Goal: Contribute content: Contribute content

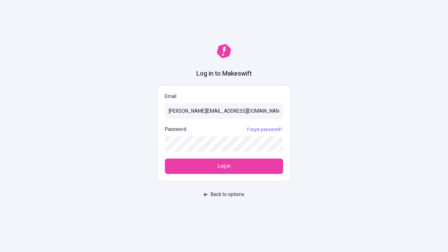
type input "[PERSON_NAME][EMAIL_ADDRESS][DOMAIN_NAME]"
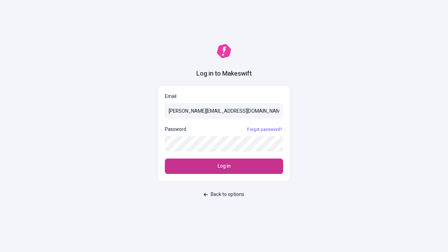
click at [224, 166] on span "Log in" at bounding box center [224, 166] width 13 height 8
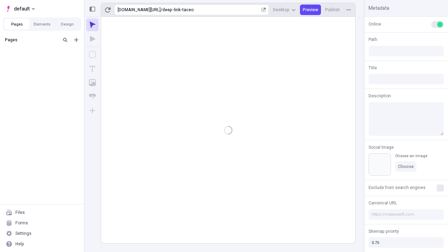
type input "/deep-link-taceo"
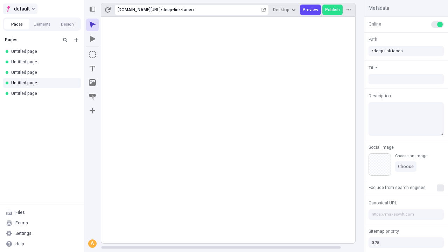
click at [20, 9] on span "default" at bounding box center [22, 9] width 16 height 8
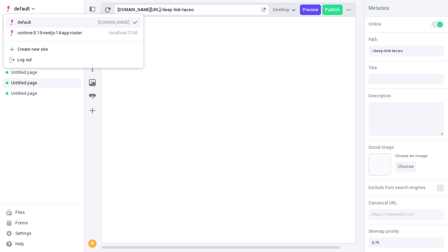
click at [73, 49] on div "Create new site" at bounding box center [77, 50] width 120 height 6
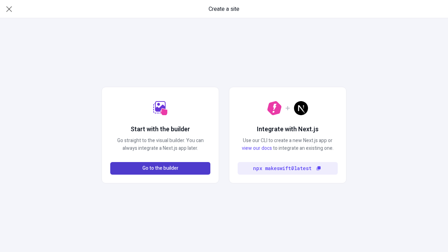
click at [160, 168] on span "Go to the builder" at bounding box center [160, 168] width 36 height 8
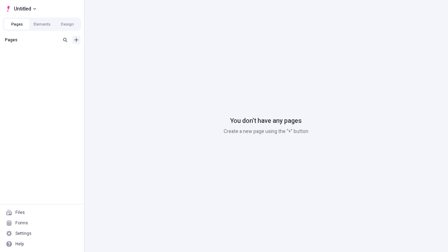
click at [76, 40] on icon "Add new" at bounding box center [76, 40] width 4 height 4
click at [113, 54] on span "Blank page" at bounding box center [117, 54] width 43 height 6
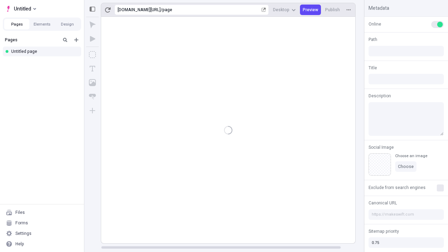
type input "/page"
click at [92, 55] on icon "Box" at bounding box center [92, 54] width 7 height 7
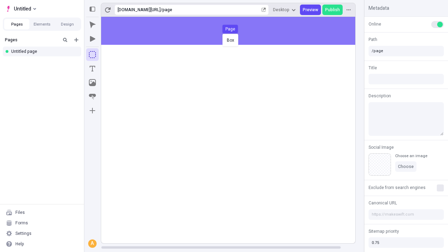
click at [235, 31] on div "Box Page" at bounding box center [224, 126] width 448 height 252
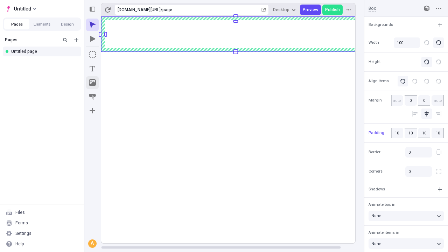
click at [92, 83] on icon "Image" at bounding box center [92, 82] width 7 height 7
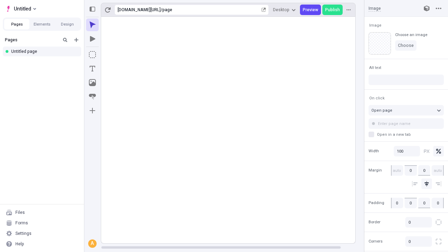
click at [92, 69] on icon "Text" at bounding box center [93, 69] width 6 height 6
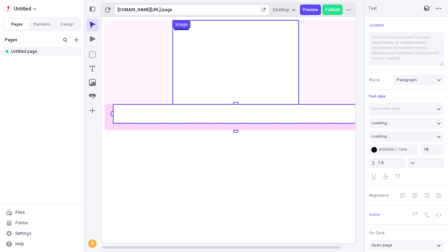
click at [235, 114] on rect at bounding box center [235, 113] width 245 height 19
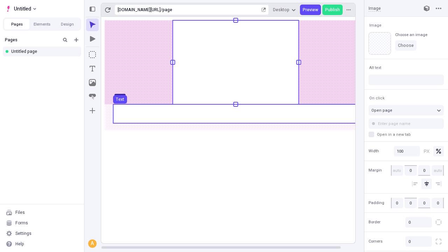
click at [235, 114] on use at bounding box center [235, 113] width 245 height 19
click at [235, 114] on rect at bounding box center [235, 130] width 269 height 226
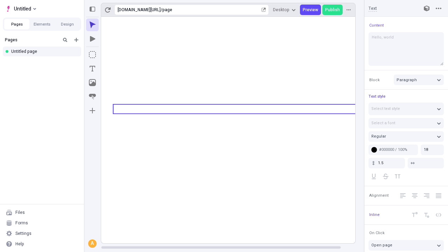
type textarea "Hello, world!"
click at [92, 83] on icon "Image" at bounding box center [92, 82] width 7 height 7
